Goal: Contribute content: Add original content to the website for others to see

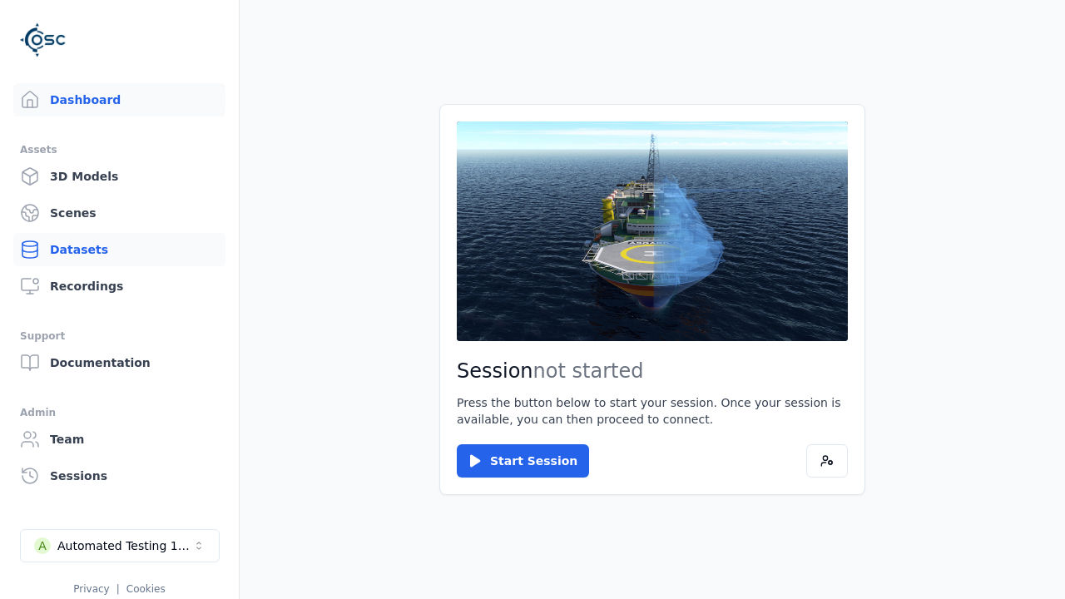
click at [119, 250] on link "Datasets" at bounding box center [119, 249] width 212 height 33
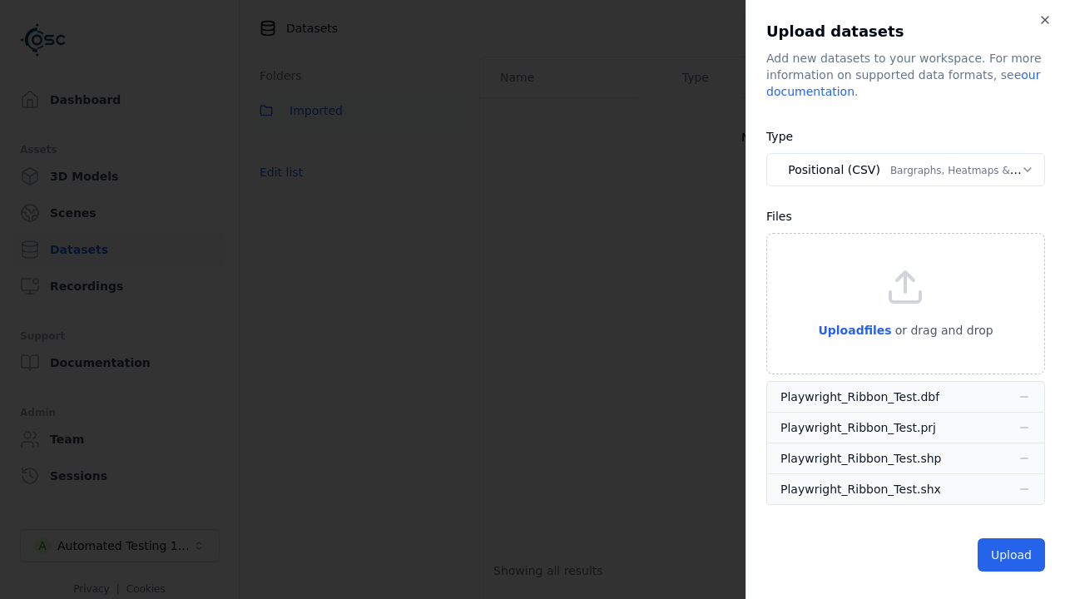
click at [906, 170] on button "Positional (CSV) Bargraphs, Heatmaps & Pins" at bounding box center [906, 169] width 279 height 33
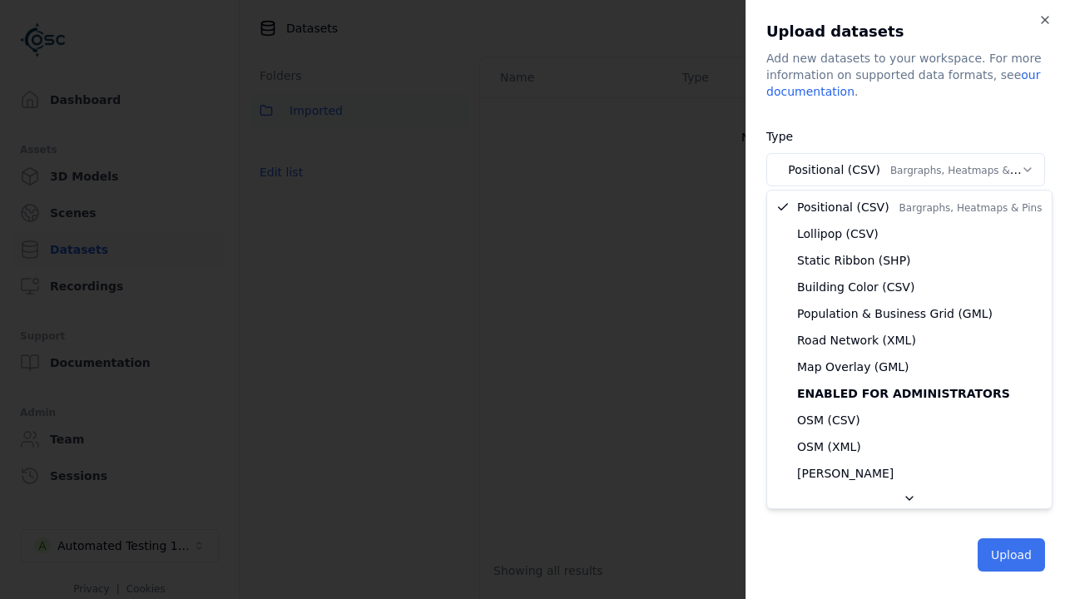
select select "*****"
click at [1013, 555] on button "Upload" at bounding box center [1011, 555] width 67 height 33
